Goal: Transaction & Acquisition: Purchase product/service

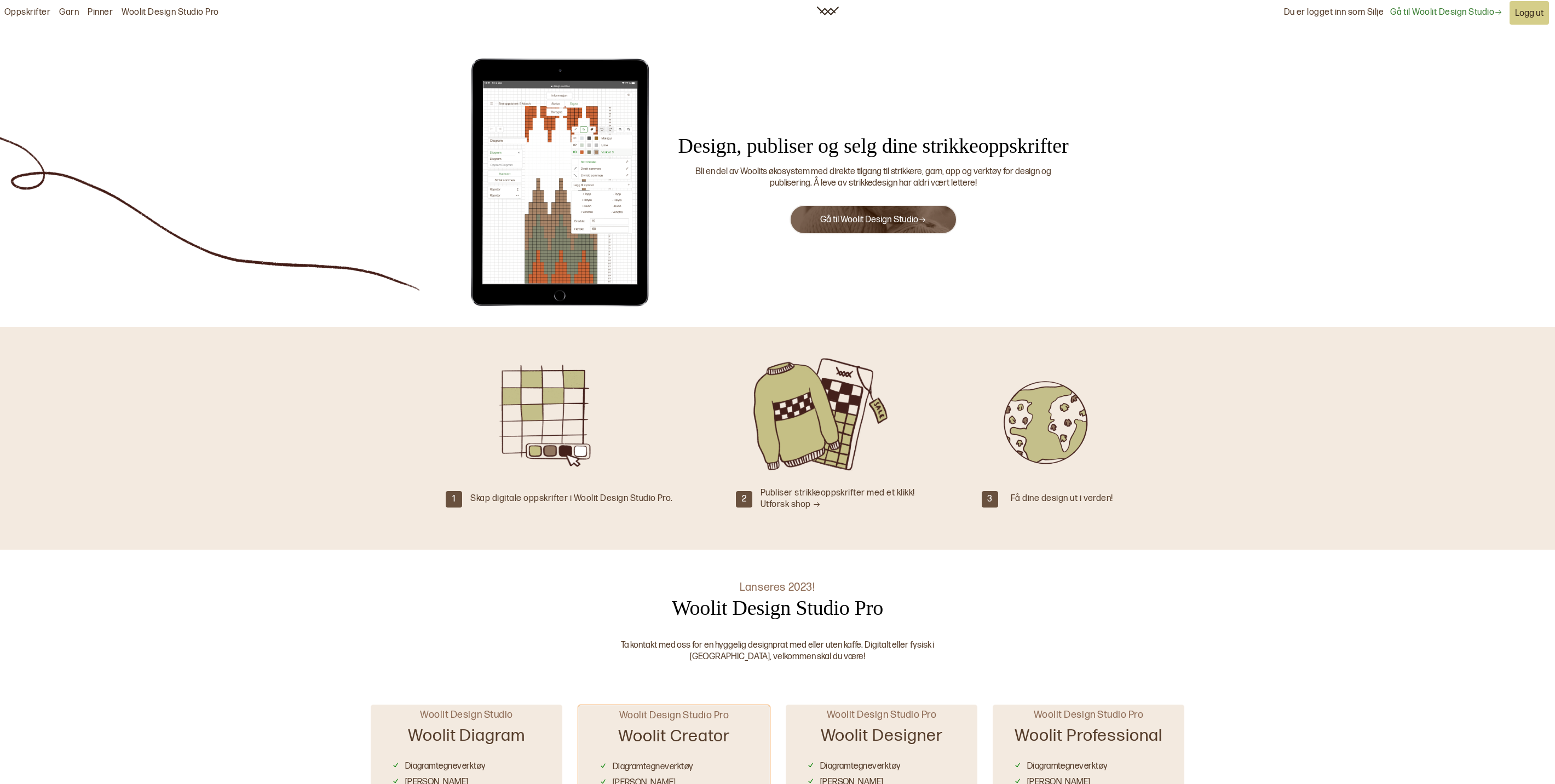
click at [1340, 16] on div "Du er logget inn som Silje" at bounding box center [1334, 13] width 100 height 25
click at [1393, 15] on link "Gå til Woolit Design Studio" at bounding box center [1446, 13] width 112 height 11
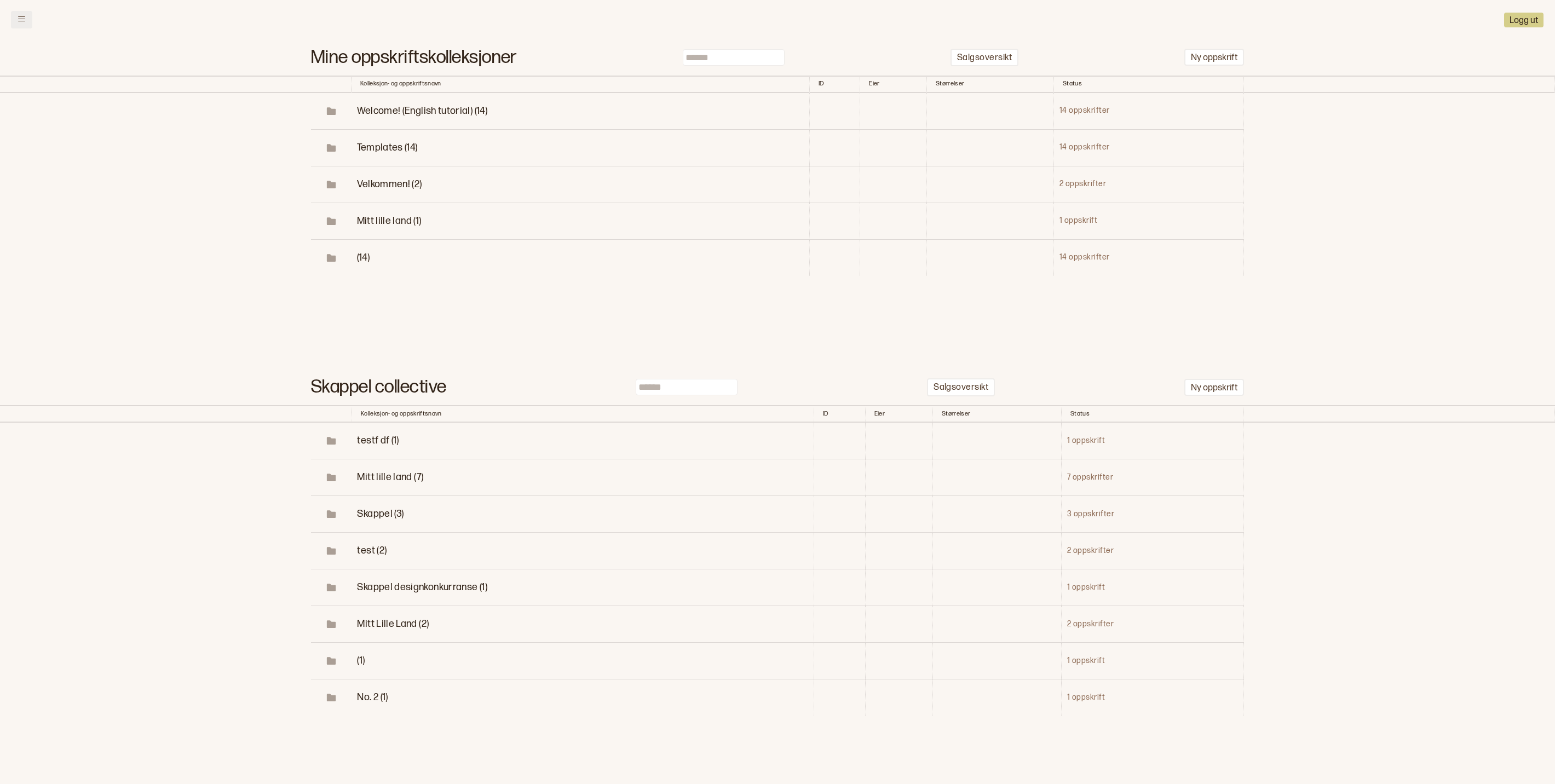
click at [27, 18] on button at bounding box center [21, 19] width 21 height 18
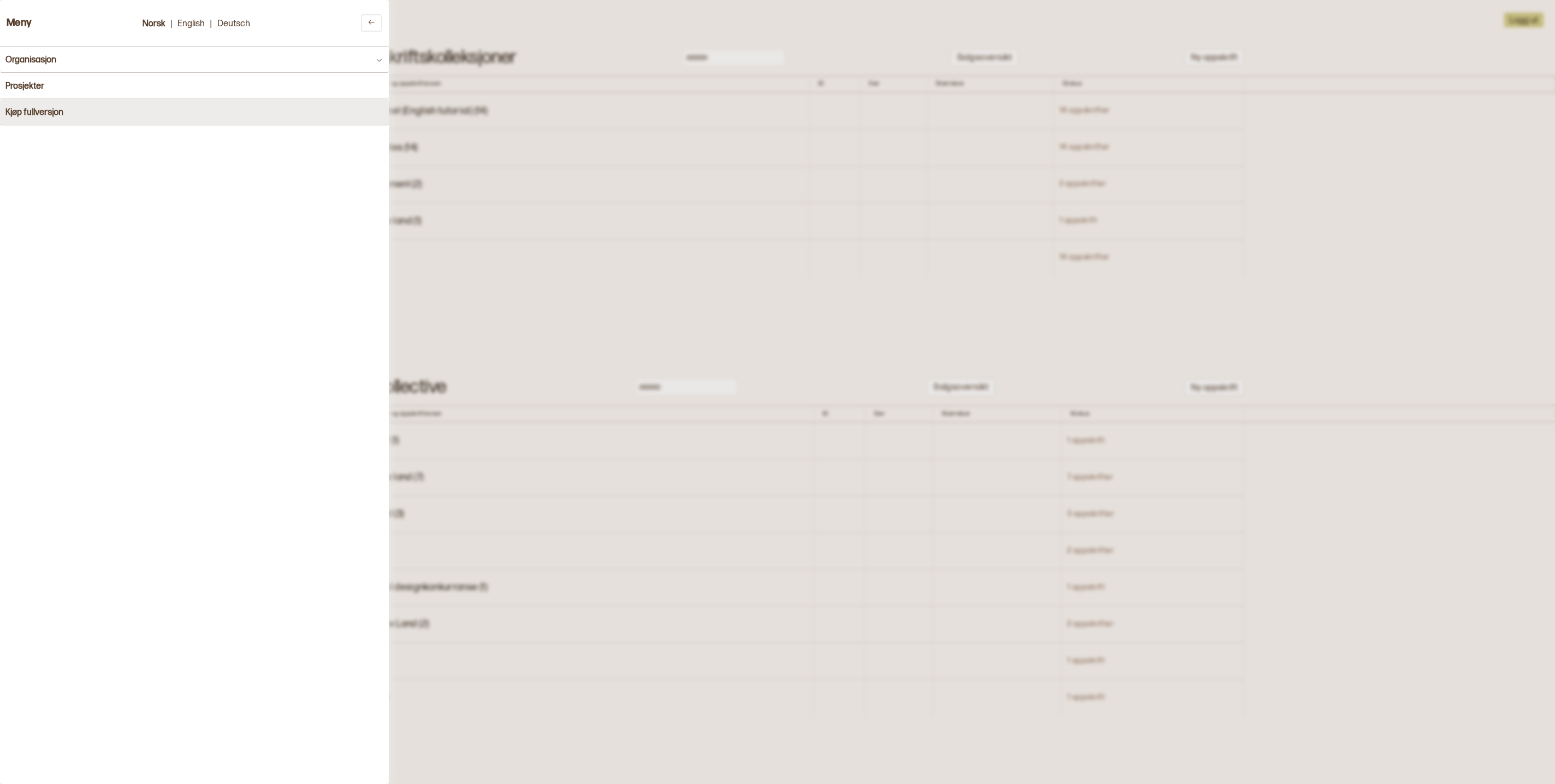
click at [37, 107] on h4 "Kjøp fullversjon" at bounding box center [34, 112] width 58 height 10
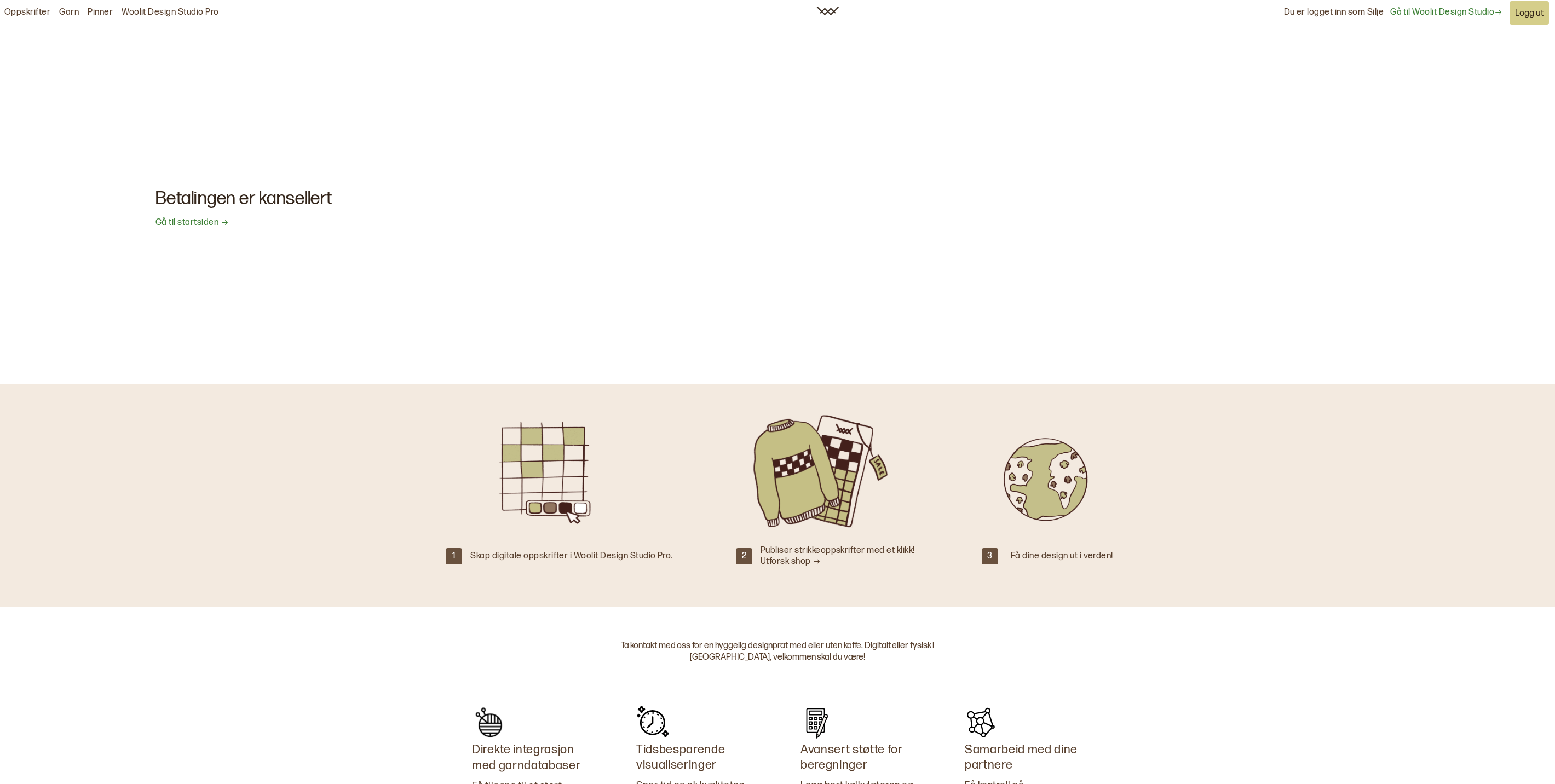
click at [1284, 12] on div "Du er logget inn som Silje" at bounding box center [1334, 13] width 100 height 25
click at [1484, 9] on link "Gå til Woolit Design Studio" at bounding box center [1446, 13] width 112 height 11
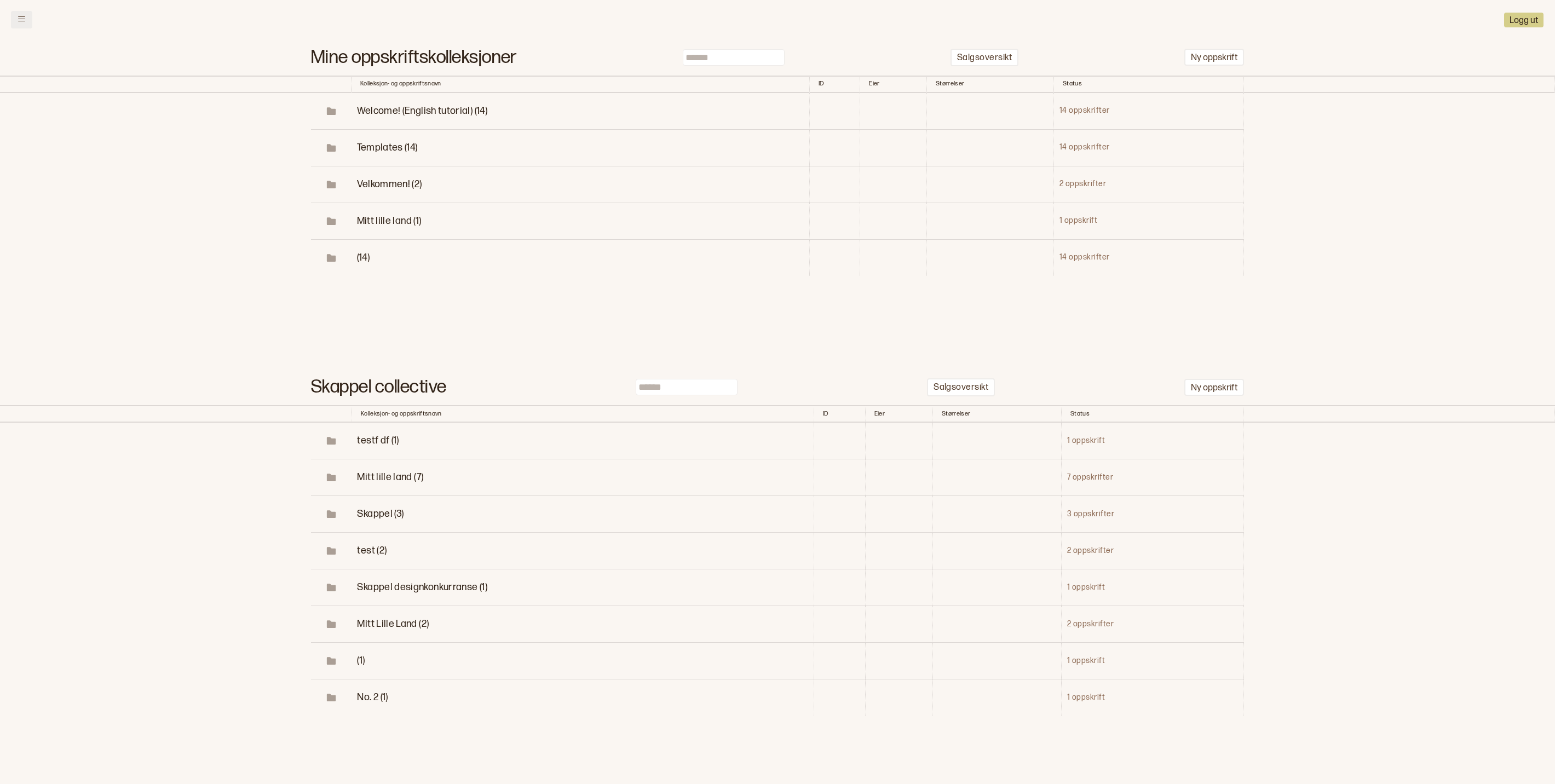
click at [24, 20] on icon at bounding box center [22, 19] width 8 height 8
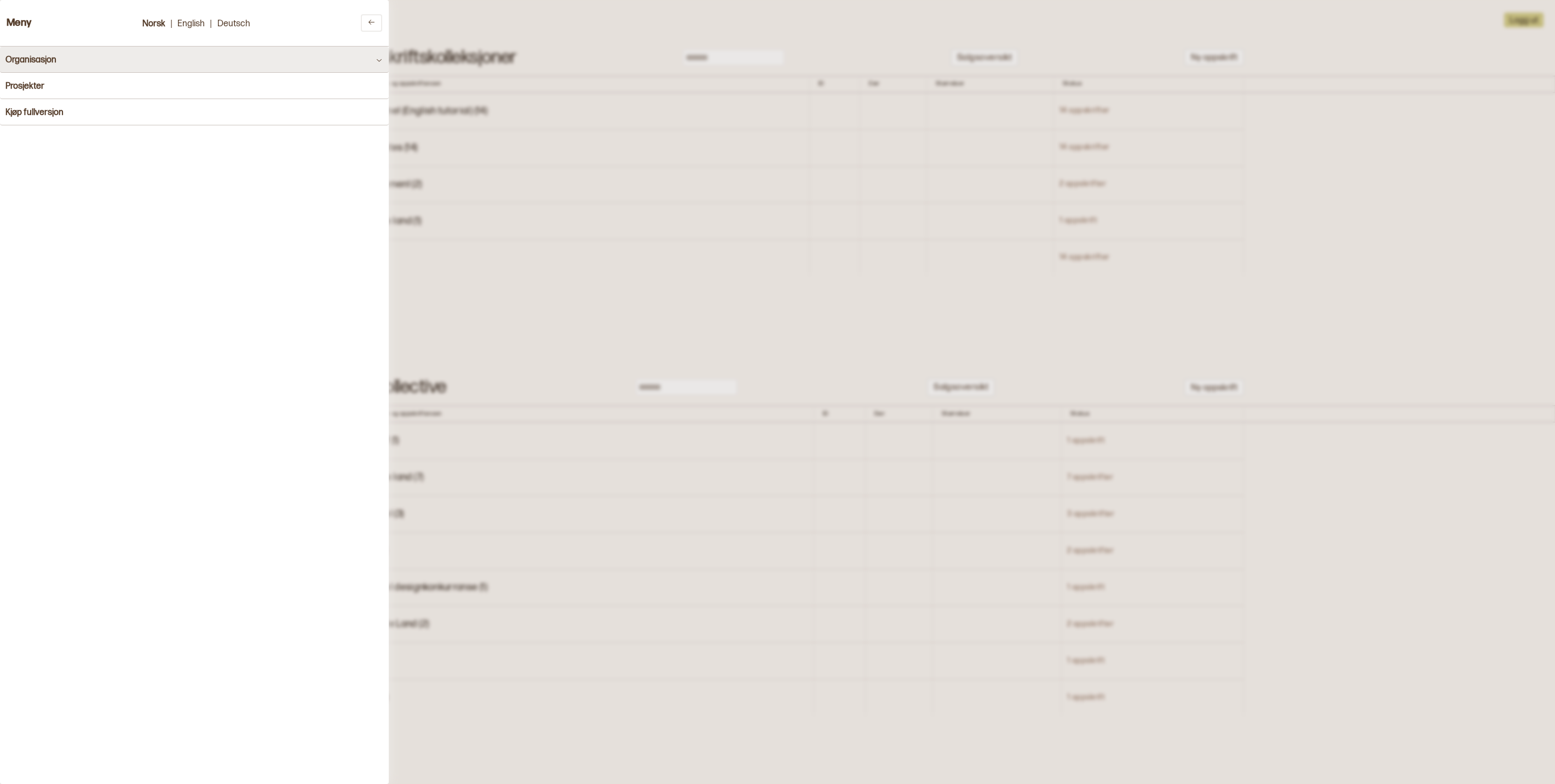
click at [39, 51] on button "Organisasjon" at bounding box center [194, 60] width 389 height 27
click at [39, 84] on h4 "Prosjekter" at bounding box center [25, 86] width 39 height 10
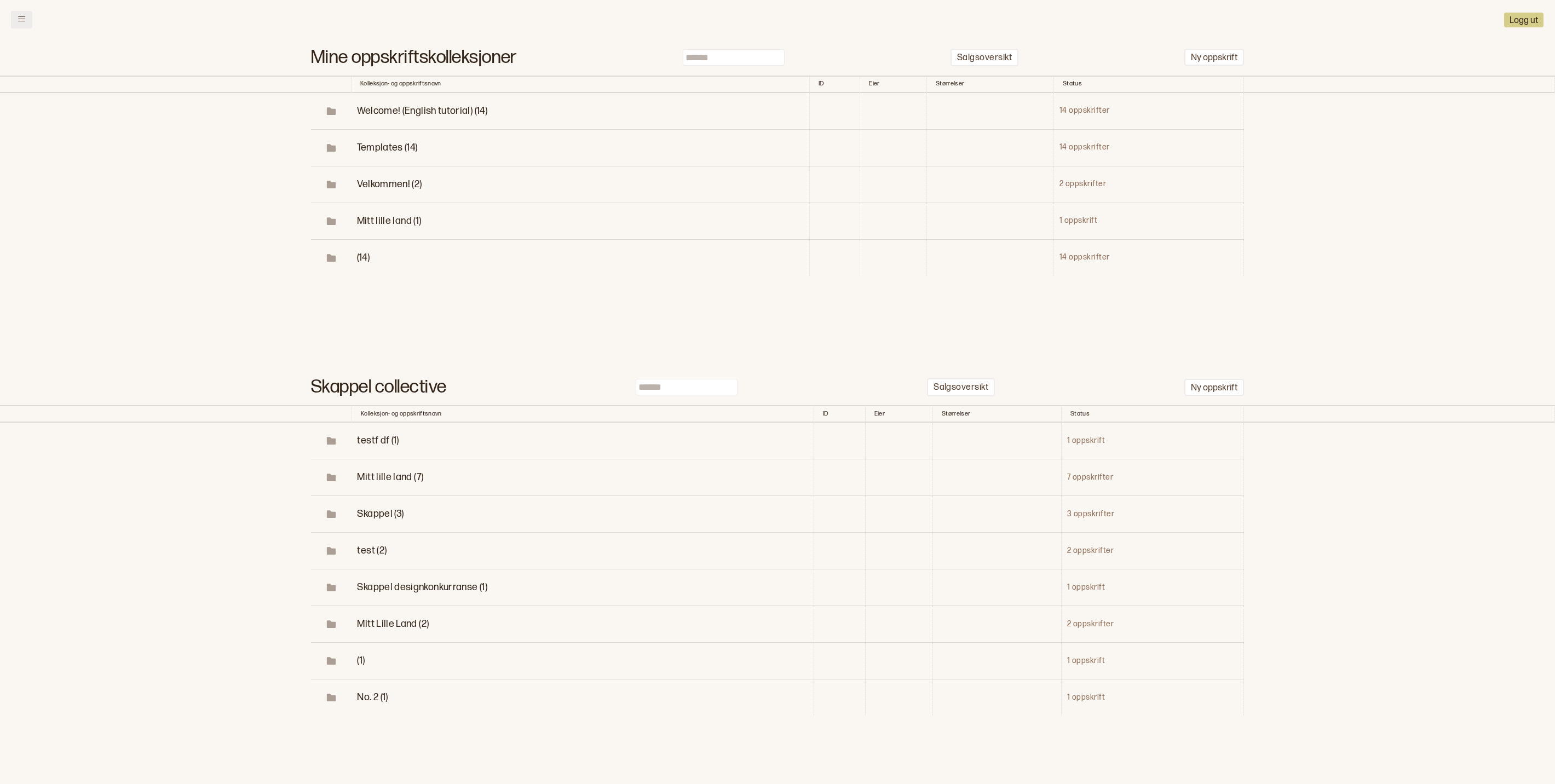
click at [25, 25] on button at bounding box center [21, 19] width 21 height 18
click at [31, 22] on button at bounding box center [21, 19] width 21 height 18
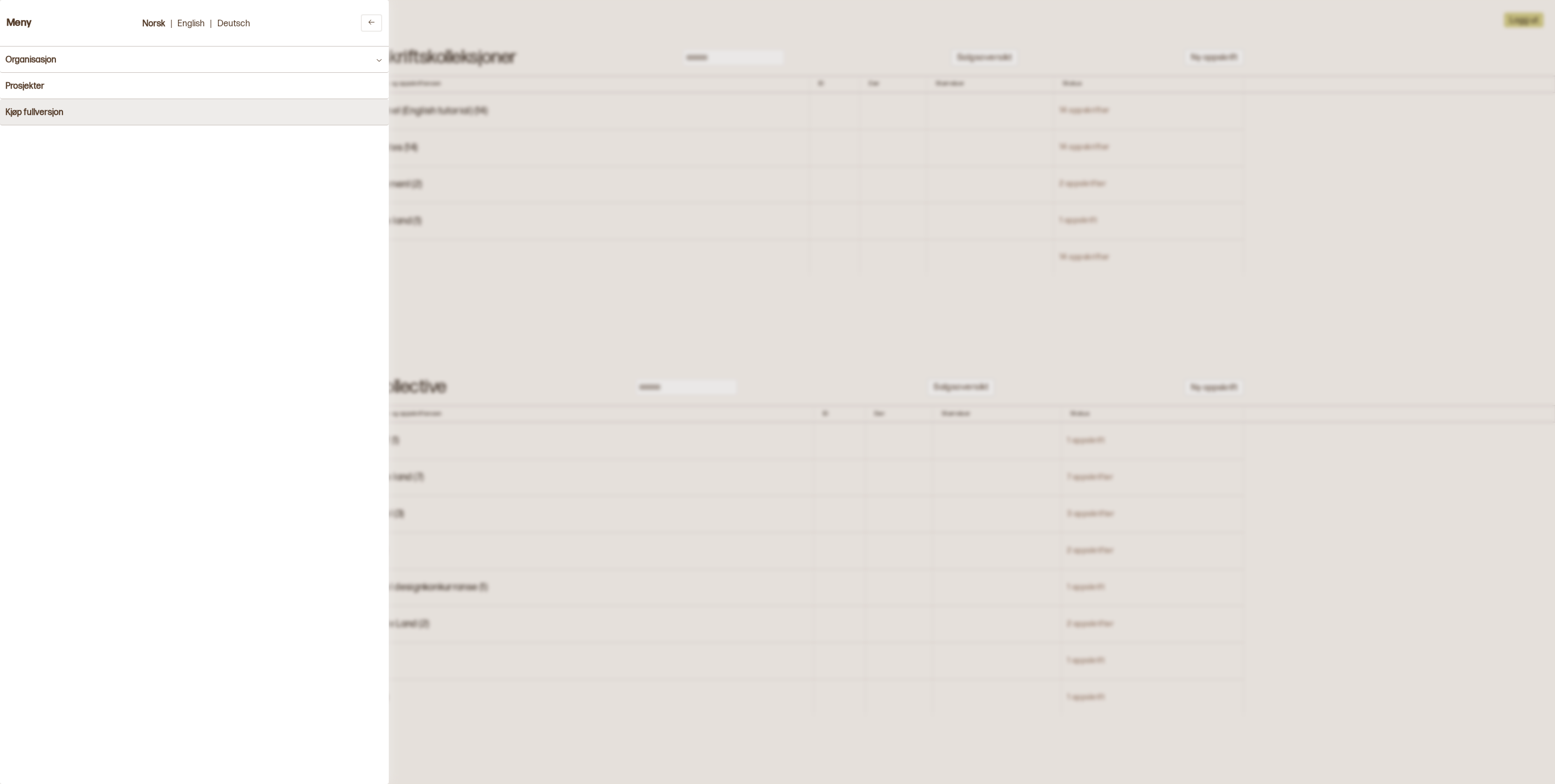
click at [24, 121] on button "Kjøp fullversjon" at bounding box center [194, 112] width 389 height 27
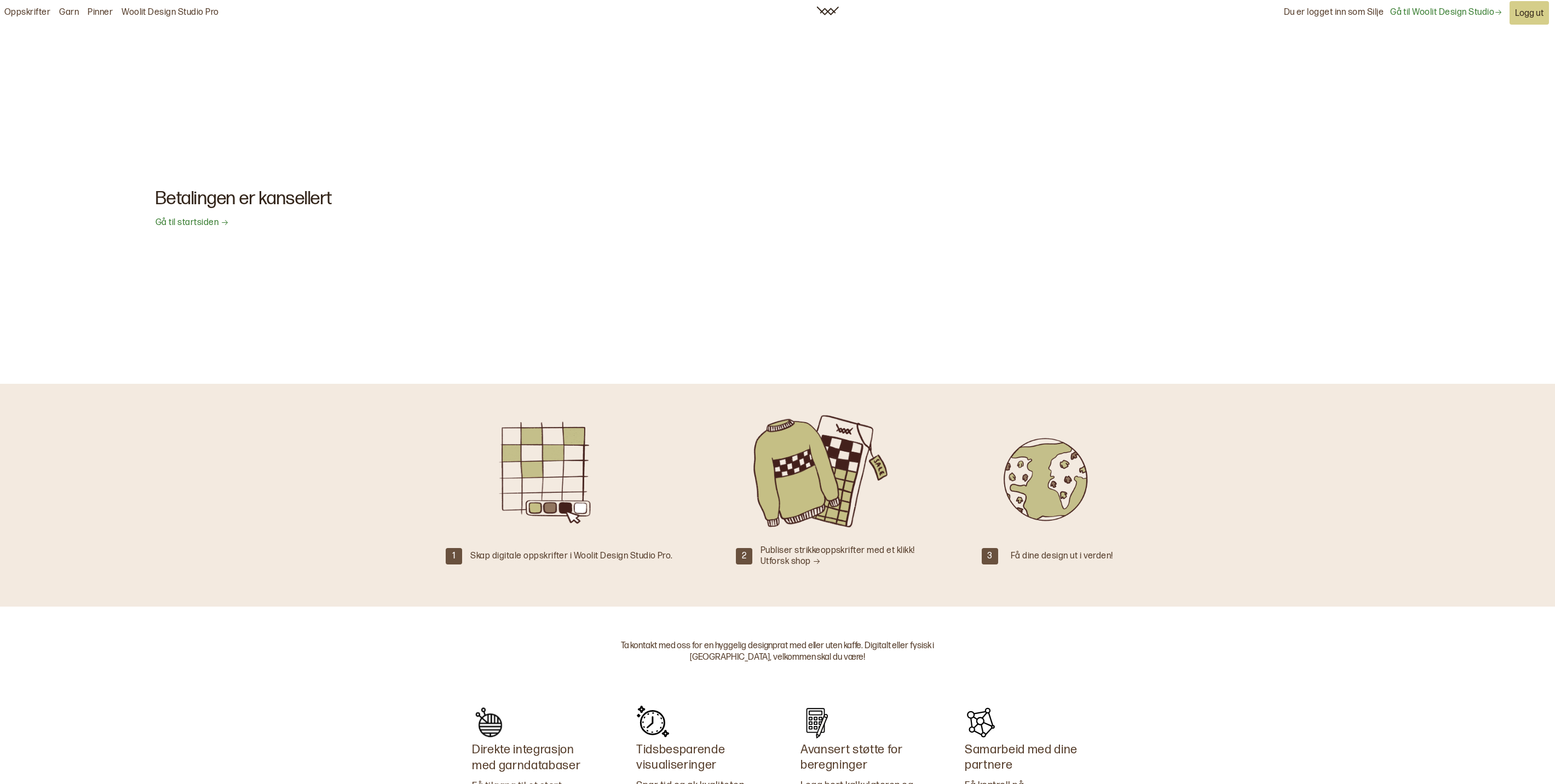
click at [218, 225] on link "Gå til startsiden" at bounding box center [193, 223] width 74 height 11
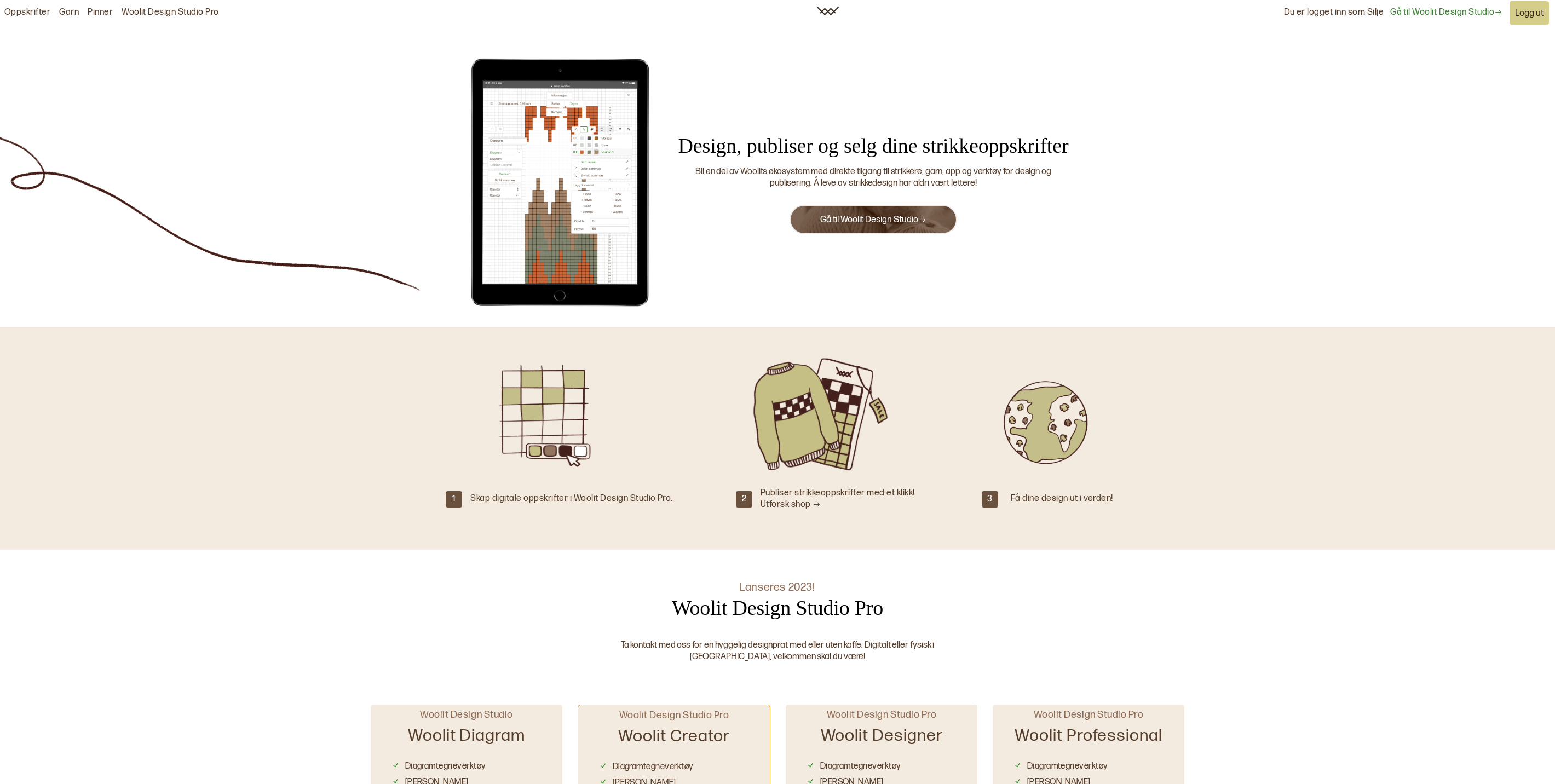
click at [194, 12] on link "Woolit Design Studio Pro" at bounding box center [170, 13] width 97 height 11
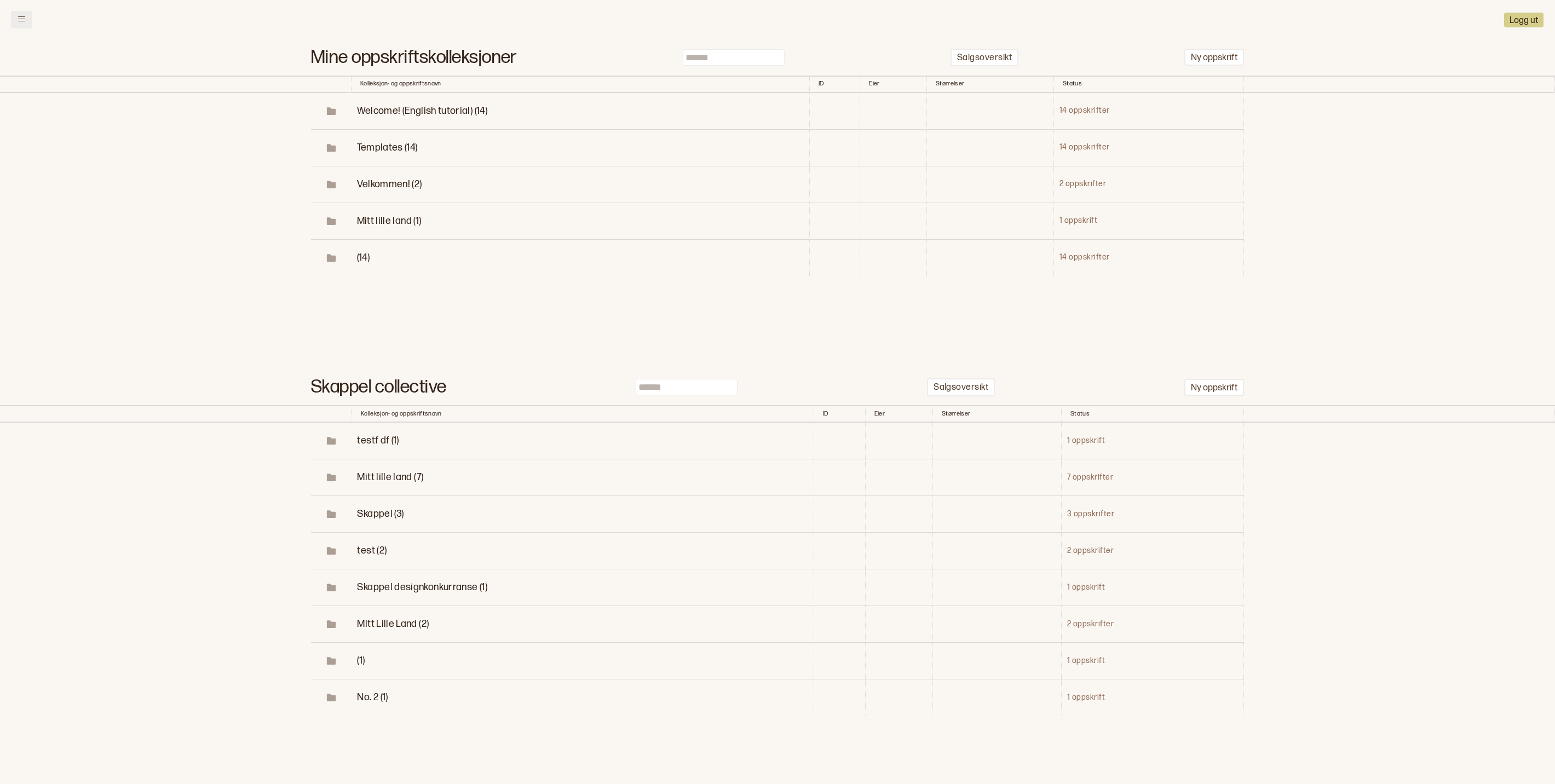
click at [28, 23] on button at bounding box center [21, 19] width 21 height 18
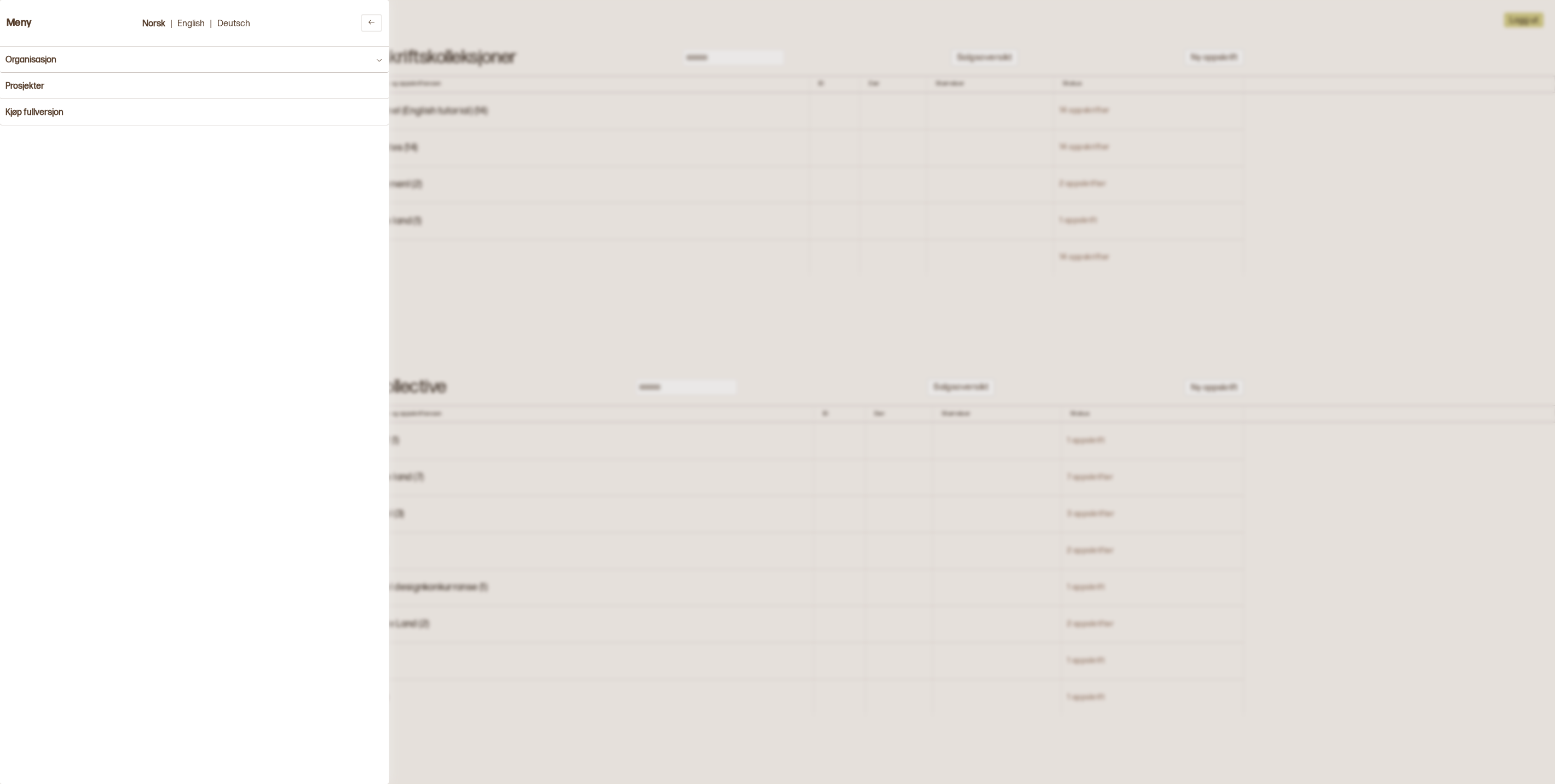
click at [1394, 59] on div at bounding box center [778, 392] width 1555 height 784
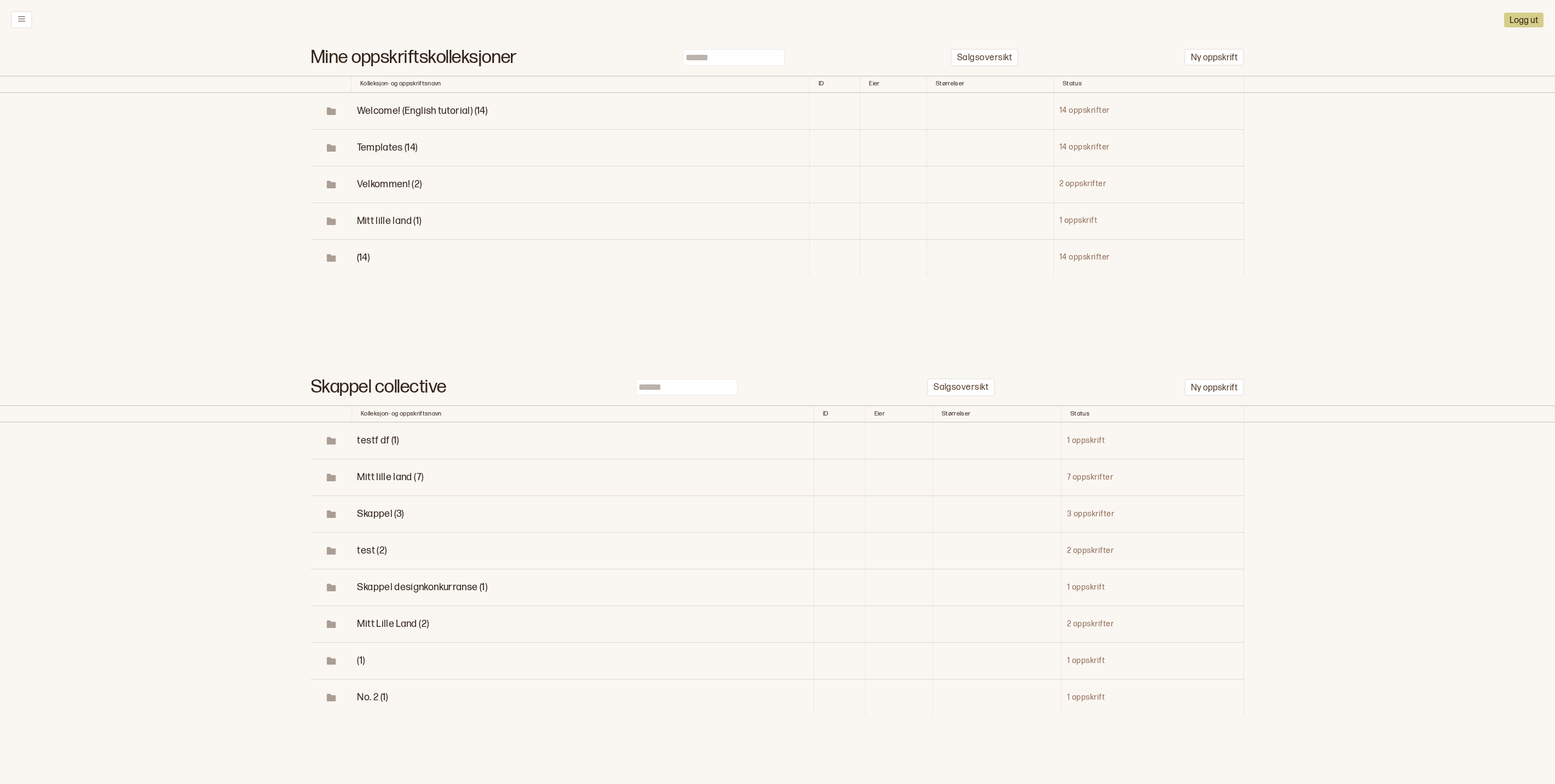
click at [1225, 38] on div "Logg ut" at bounding box center [778, 19] width 1555 height 39
